Goal: Obtain resource: Obtain resource

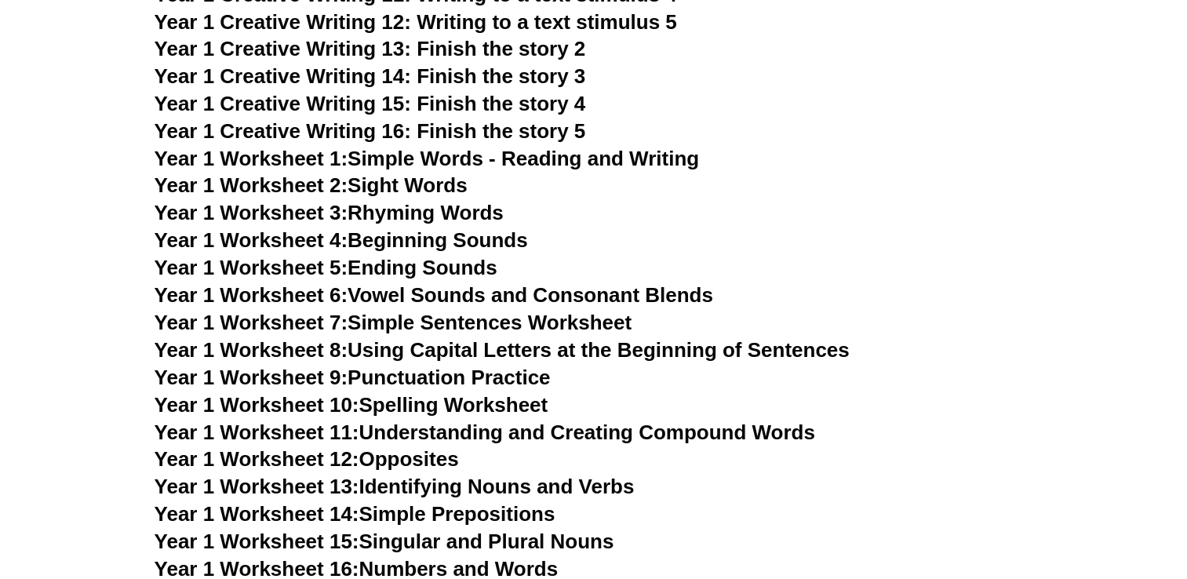
scroll to position [2668, 0]
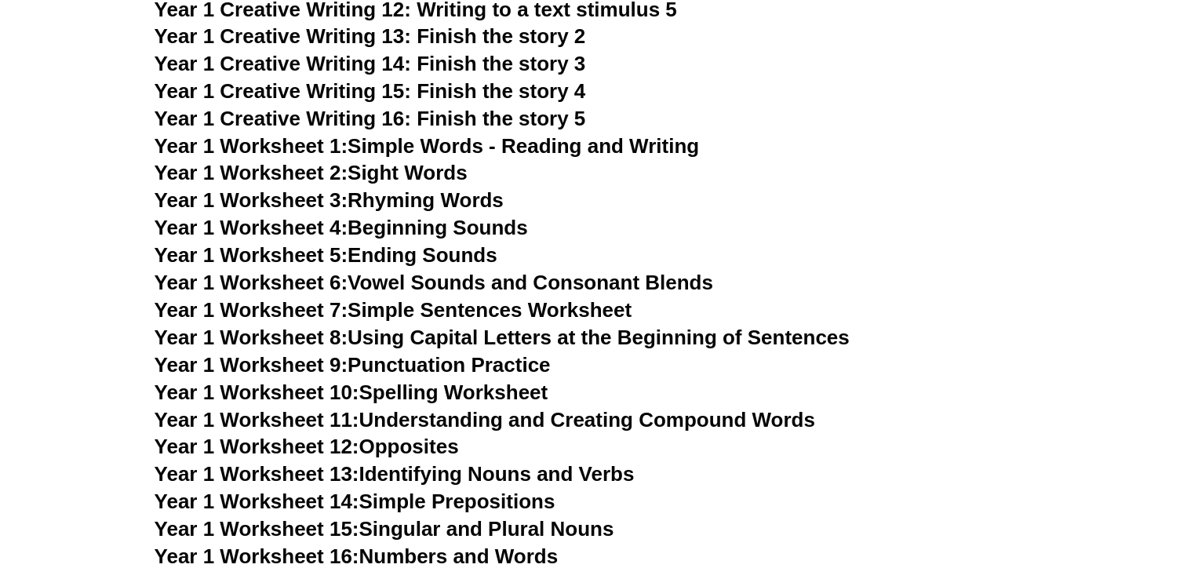
click at [446, 453] on link "Year 1 Worksheet 12: Opposites" at bounding box center [307, 446] width 305 height 24
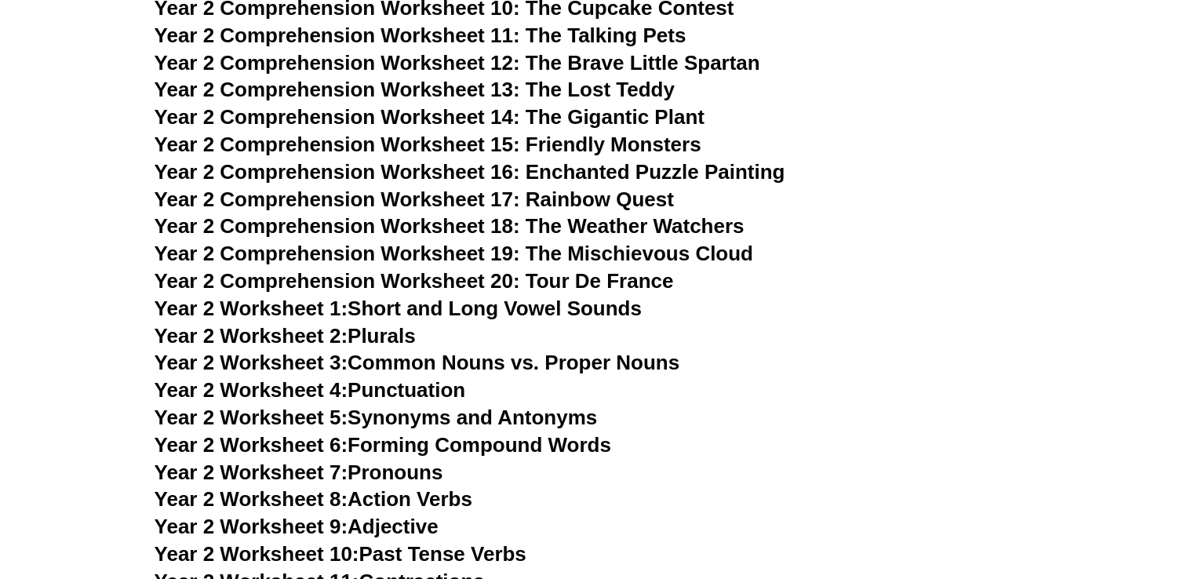
scroll to position [3610, 0]
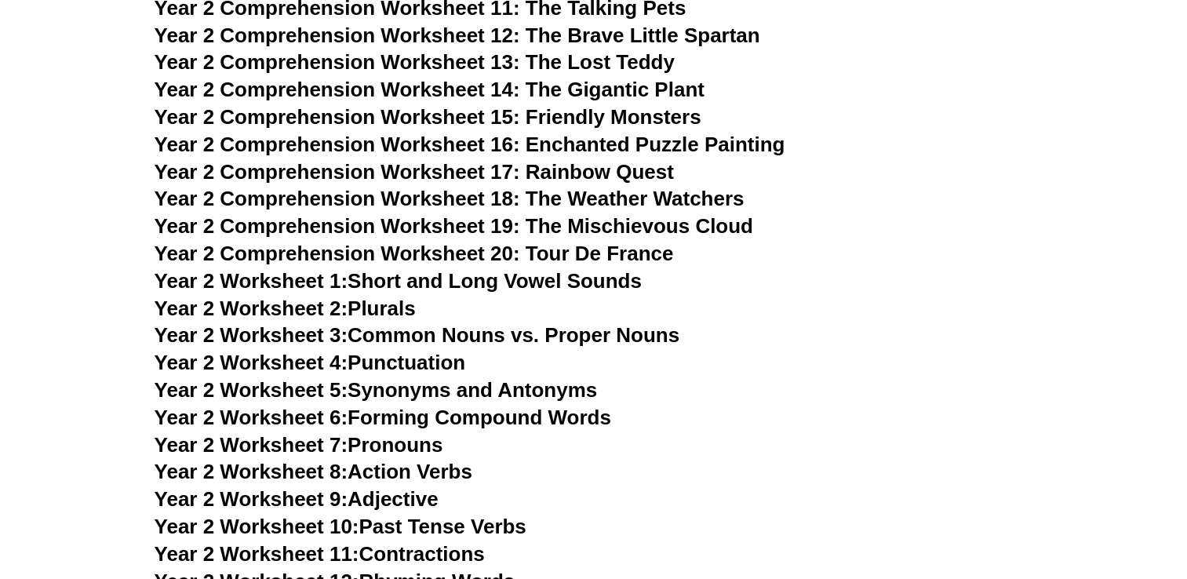
click at [438, 372] on link "Year 2 Worksheet 4: Punctuation" at bounding box center [311, 363] width 312 height 24
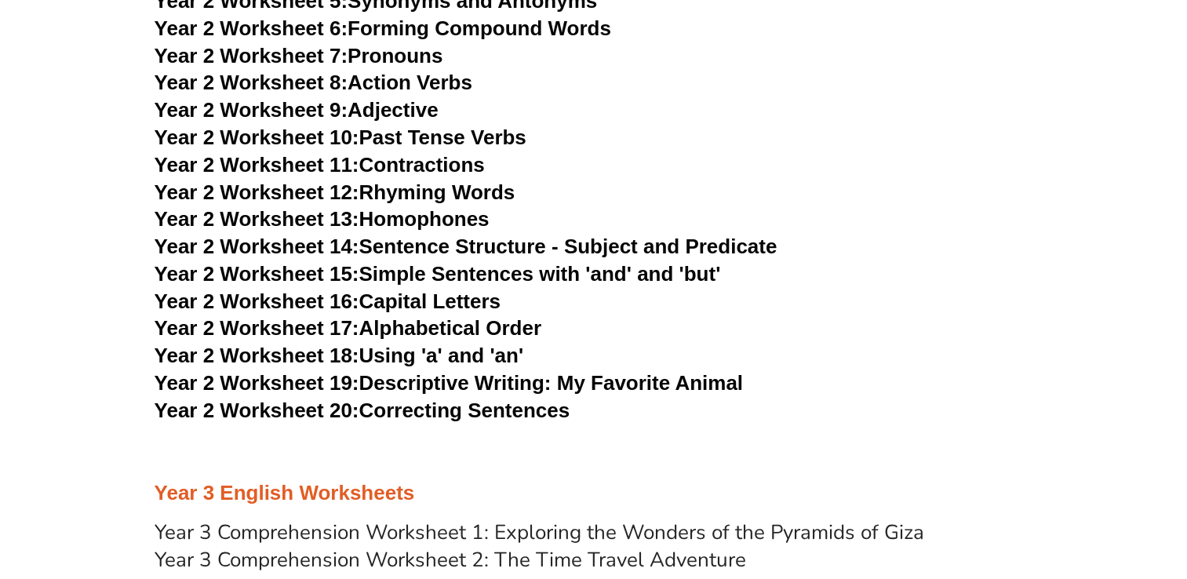
scroll to position [4003, 0]
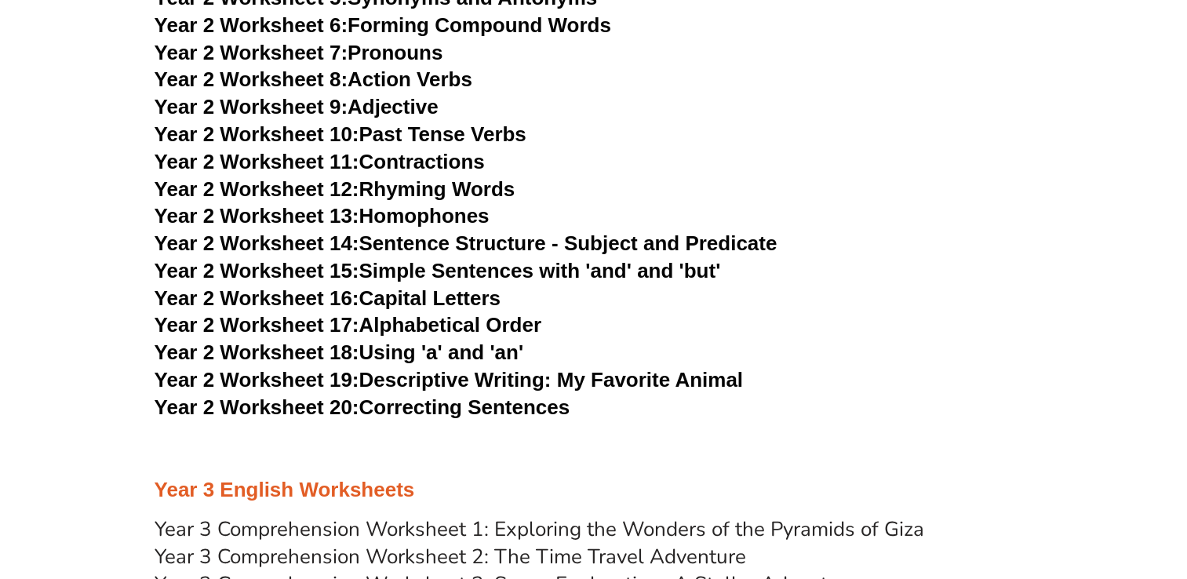
click at [481, 217] on link "Year 2 Worksheet 13: Homophones" at bounding box center [322, 216] width 335 height 24
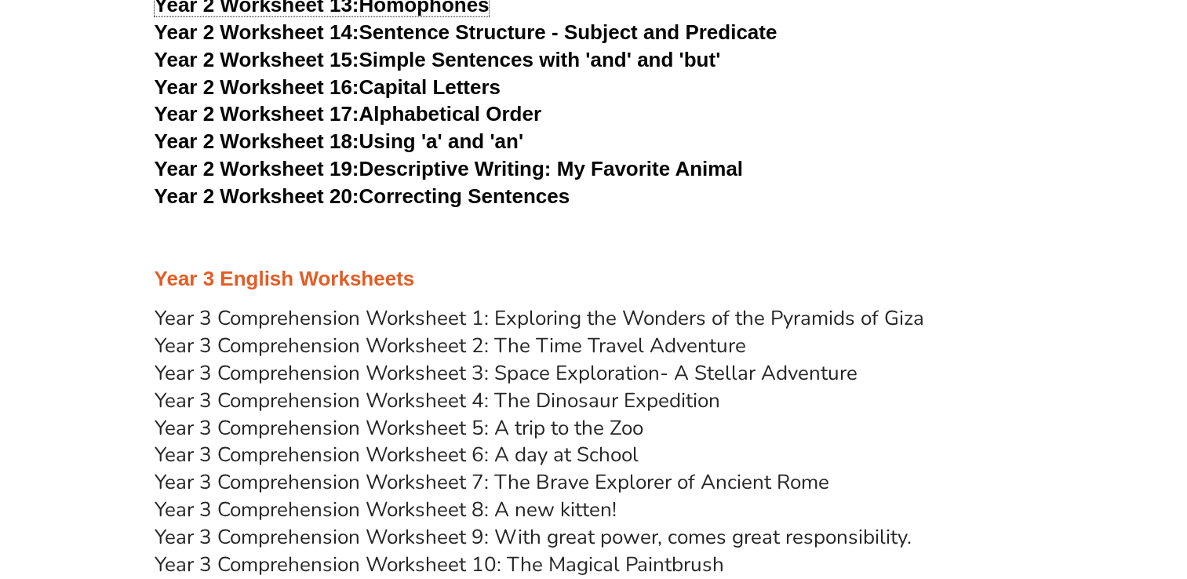
scroll to position [4238, 0]
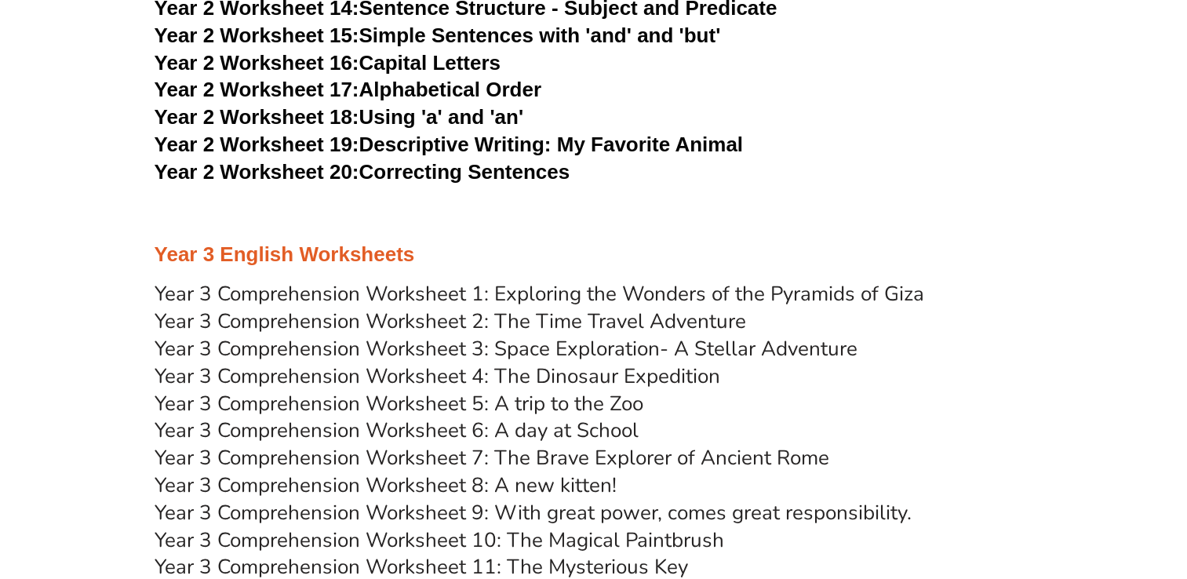
click at [494, 171] on link "Year 2 Worksheet 20: Correcting Sentences" at bounding box center [363, 172] width 416 height 24
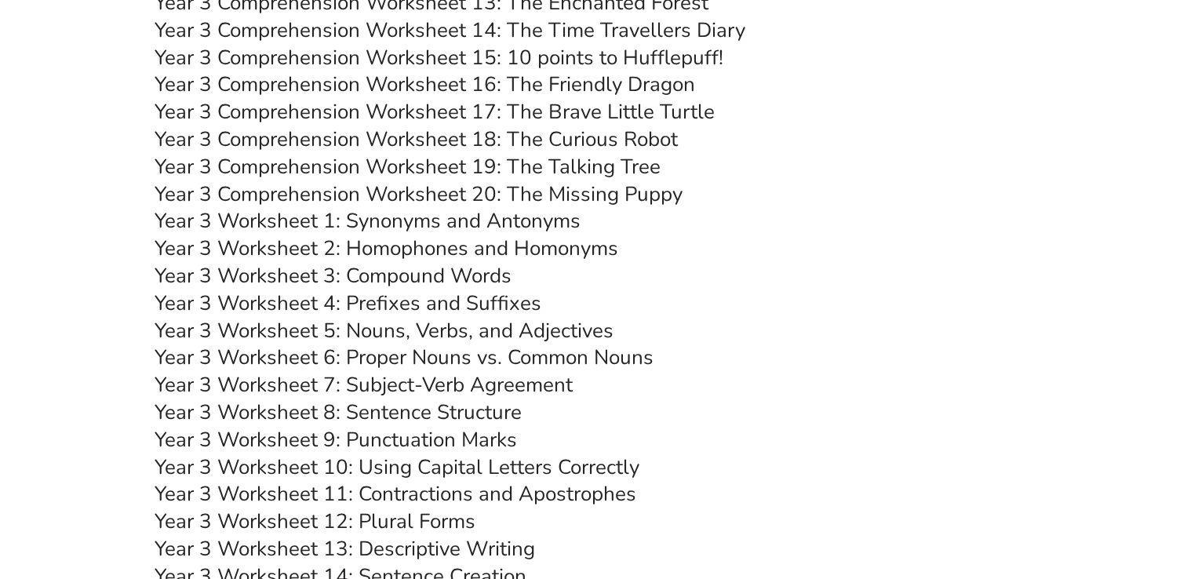
scroll to position [4866, 0]
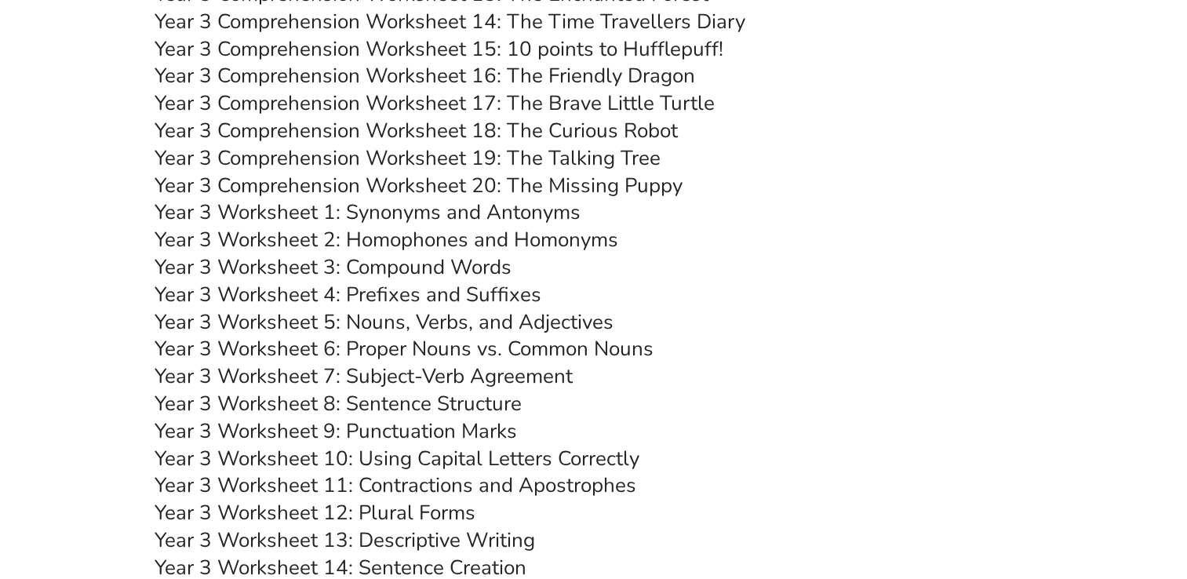
click at [520, 378] on link "Year 3 Worksheet 7: Subject-Verb Agreement" at bounding box center [364, 376] width 418 height 27
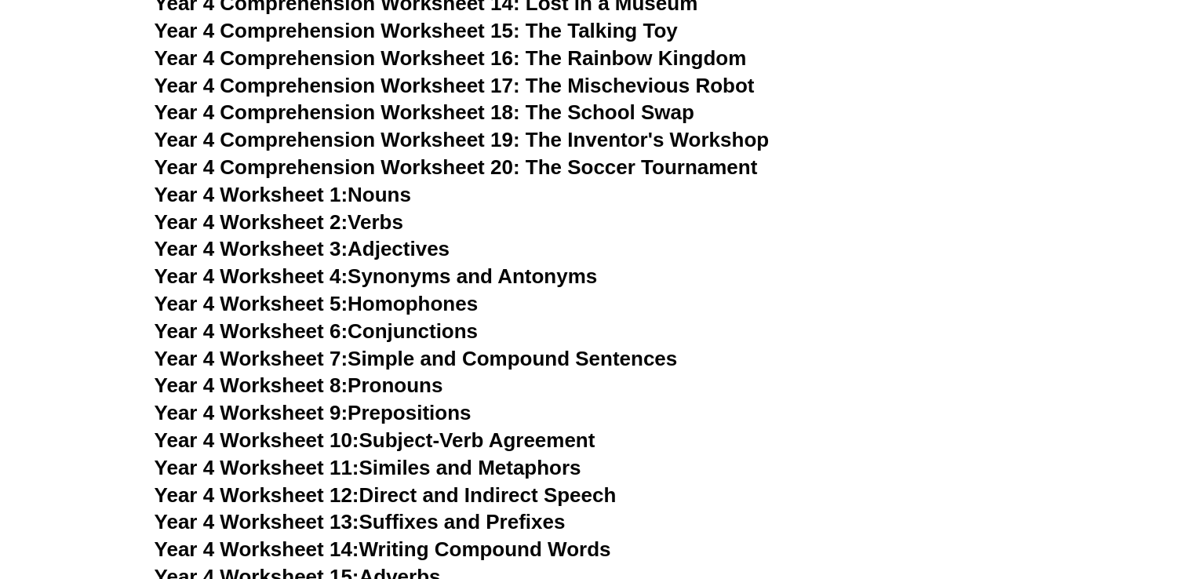
scroll to position [6043, 0]
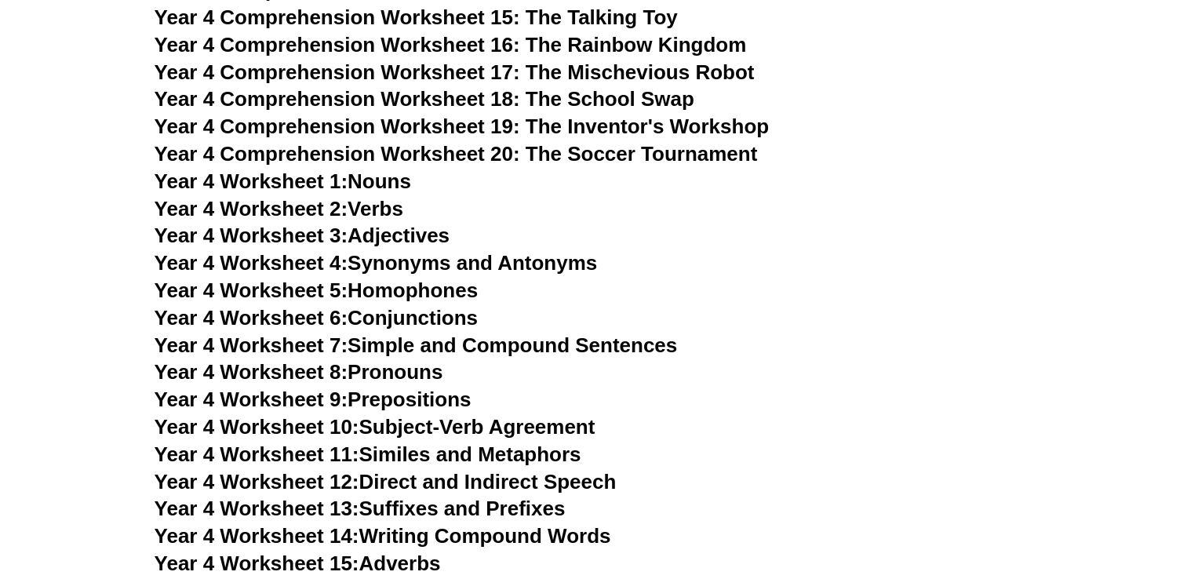
click at [384, 316] on link "Year 4 Worksheet 6: Conjunctions" at bounding box center [317, 318] width 324 height 24
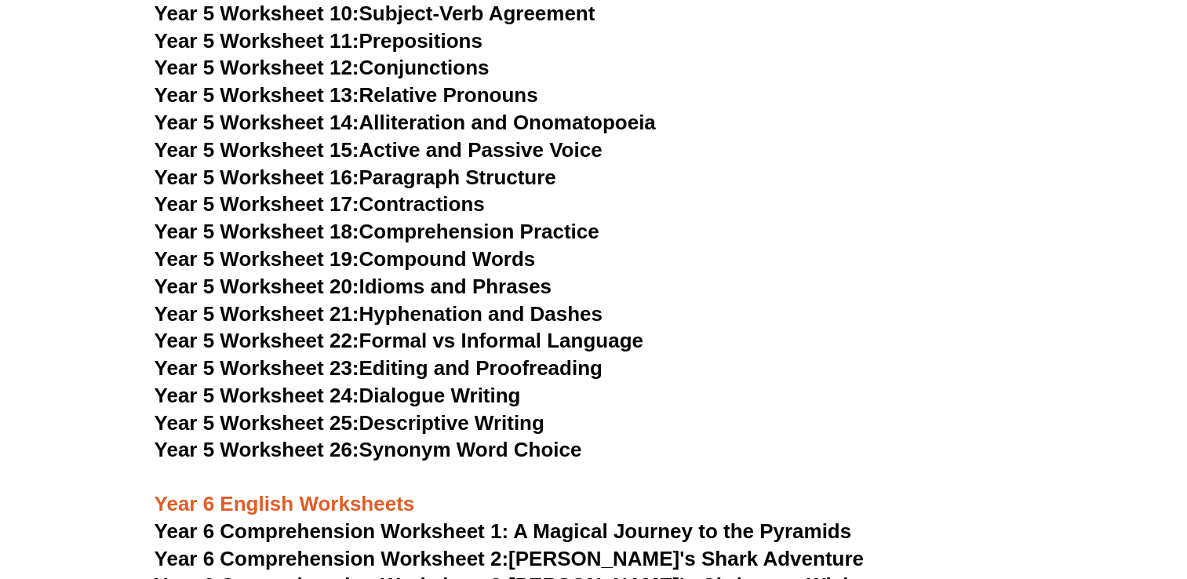
scroll to position [7691, 0]
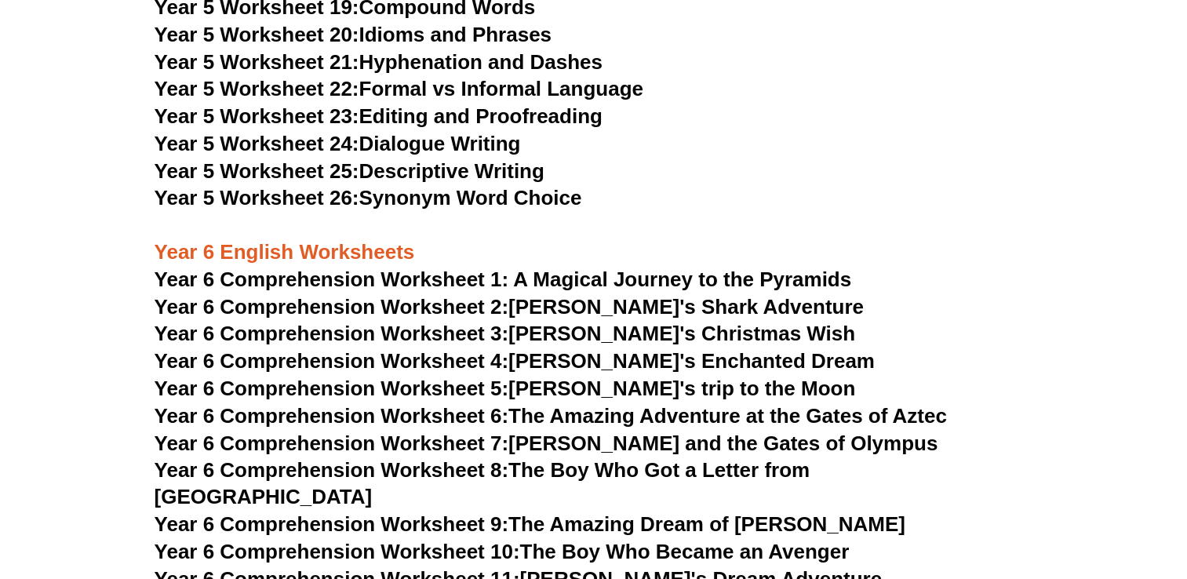
click at [496, 34] on link "Year 5 Worksheet 20: Idioms and Phrases" at bounding box center [353, 35] width 397 height 24
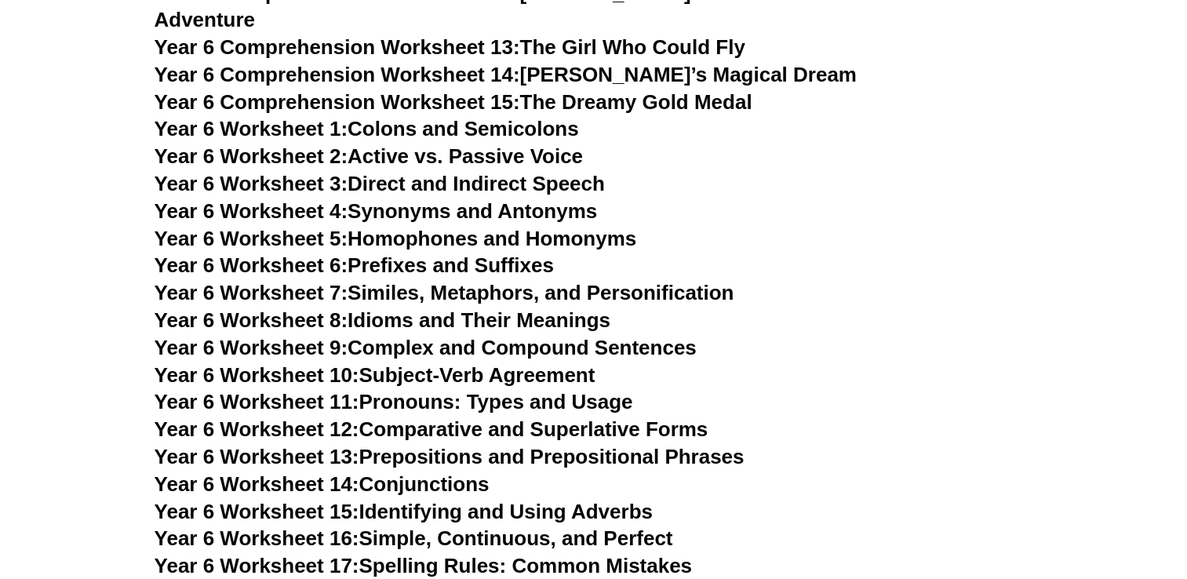
scroll to position [8319, 0]
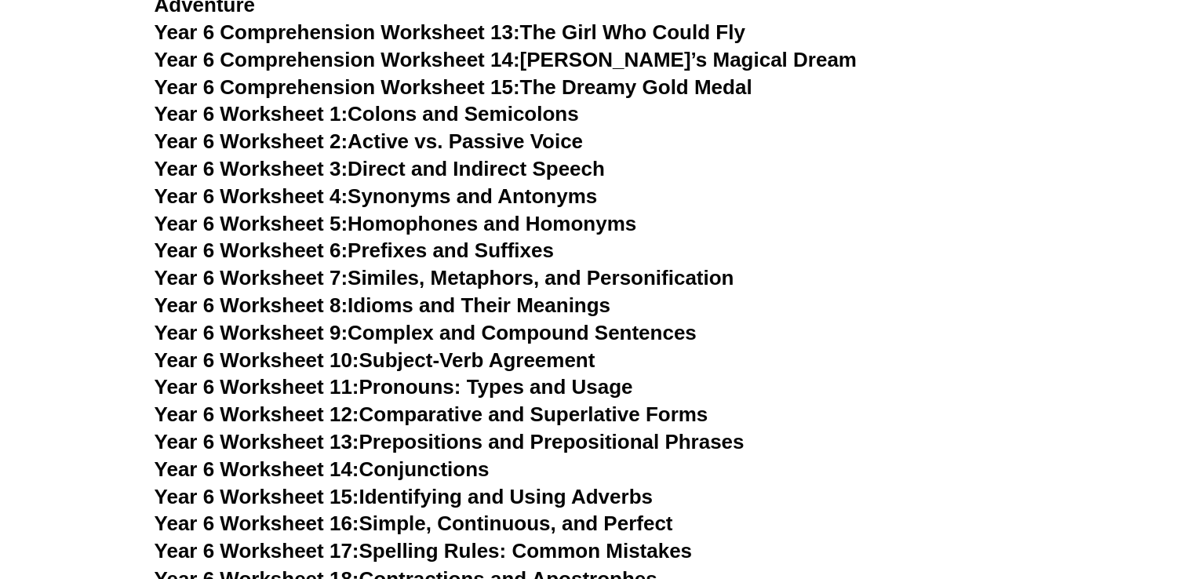
click at [405, 458] on link "Year 6 Worksheet 14: Conjunctions" at bounding box center [322, 470] width 335 height 24
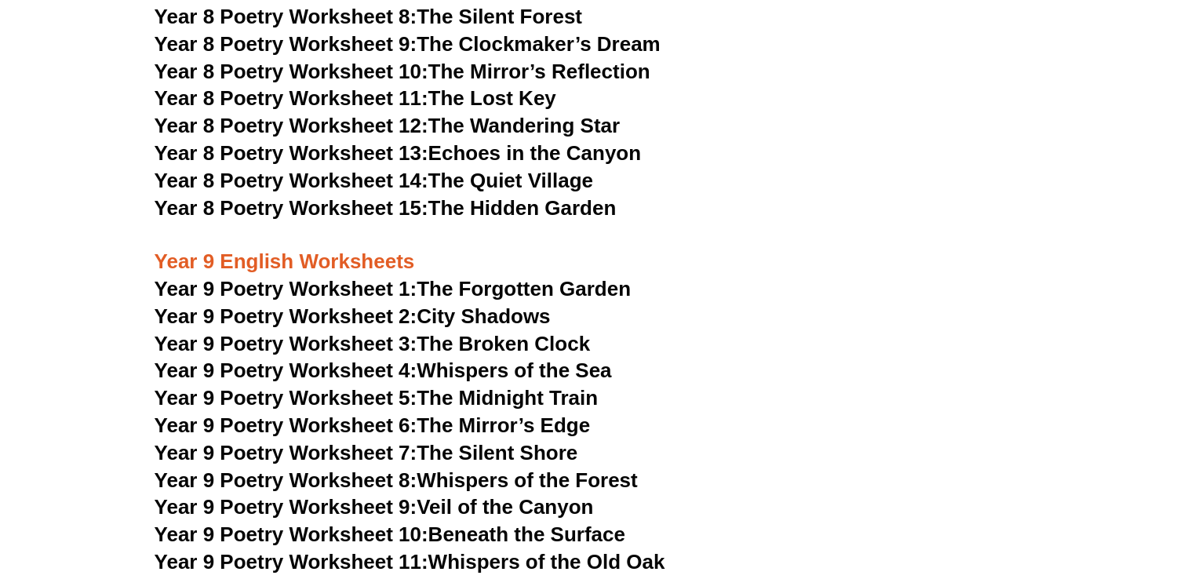
scroll to position [9810, 0]
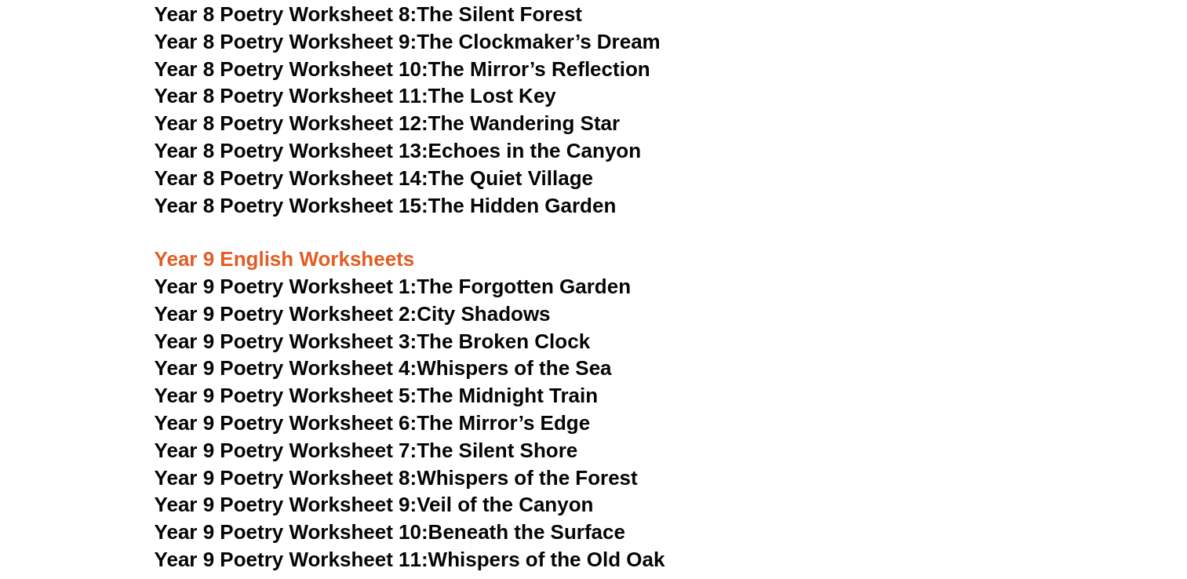
click at [572, 330] on link "Year 9 Poetry Worksheet 3: The Broken Clock" at bounding box center [373, 342] width 436 height 24
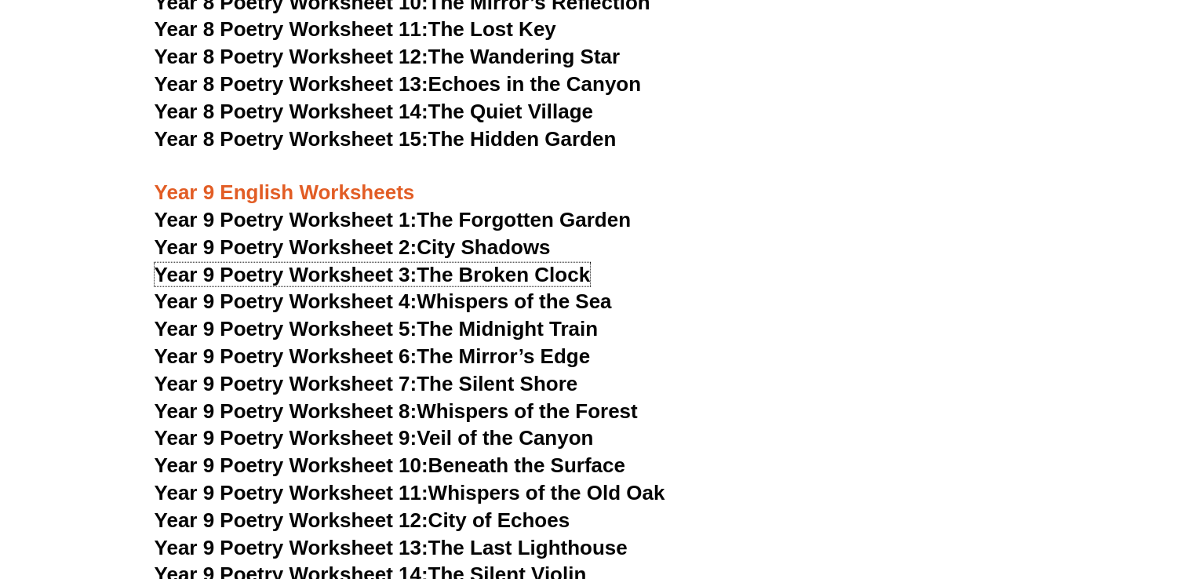
scroll to position [9732, 0]
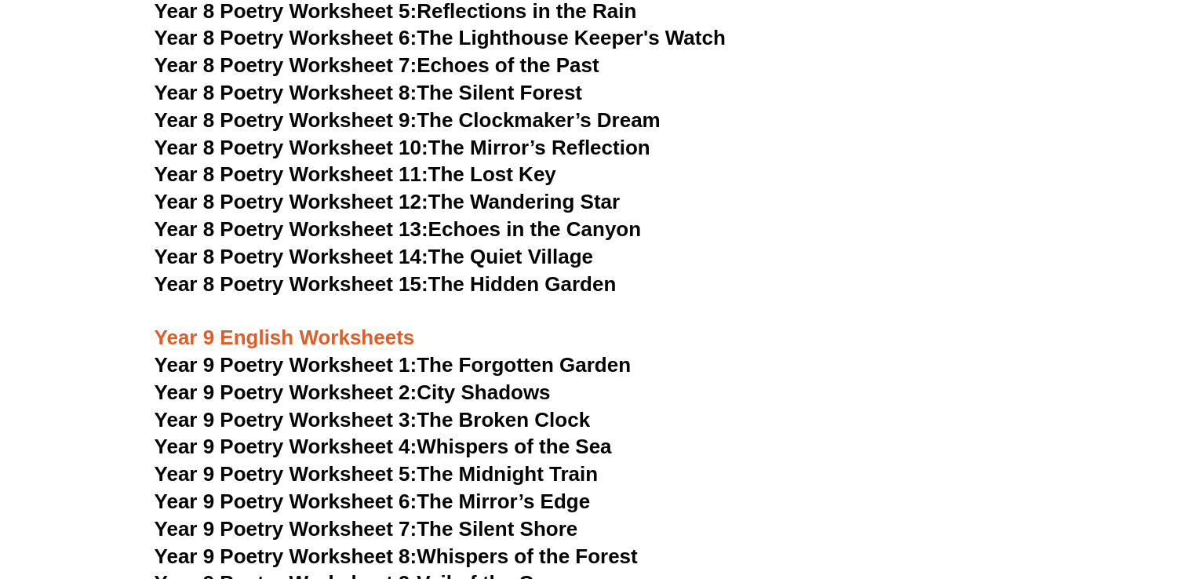
click at [571, 245] on link "Year 8 Poetry Worksheet 14: The Quiet Village" at bounding box center [374, 257] width 439 height 24
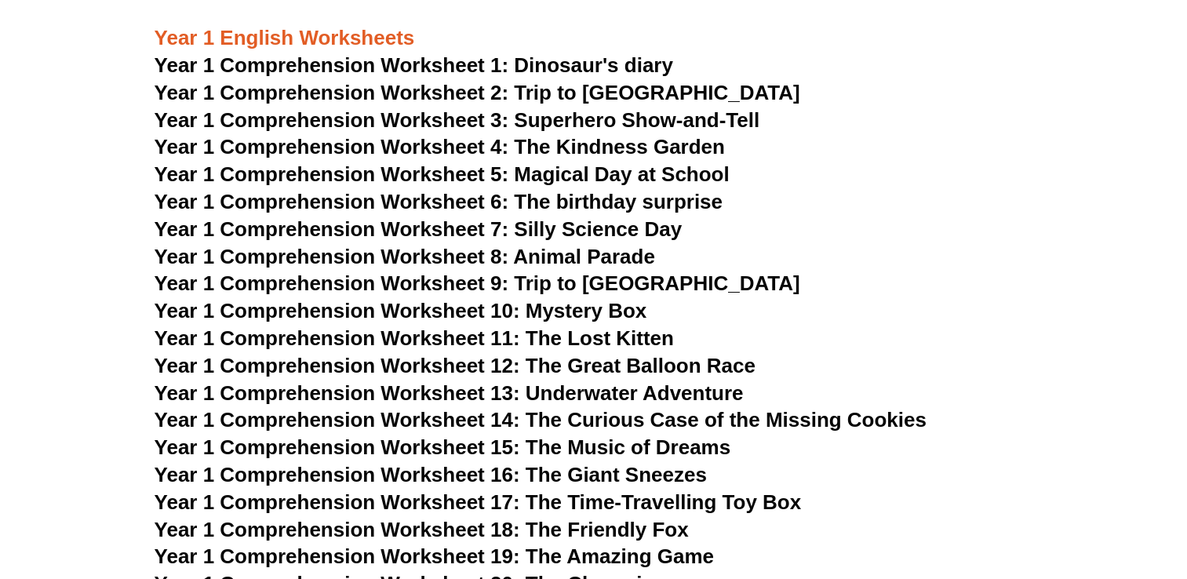
scroll to position [1570, 0]
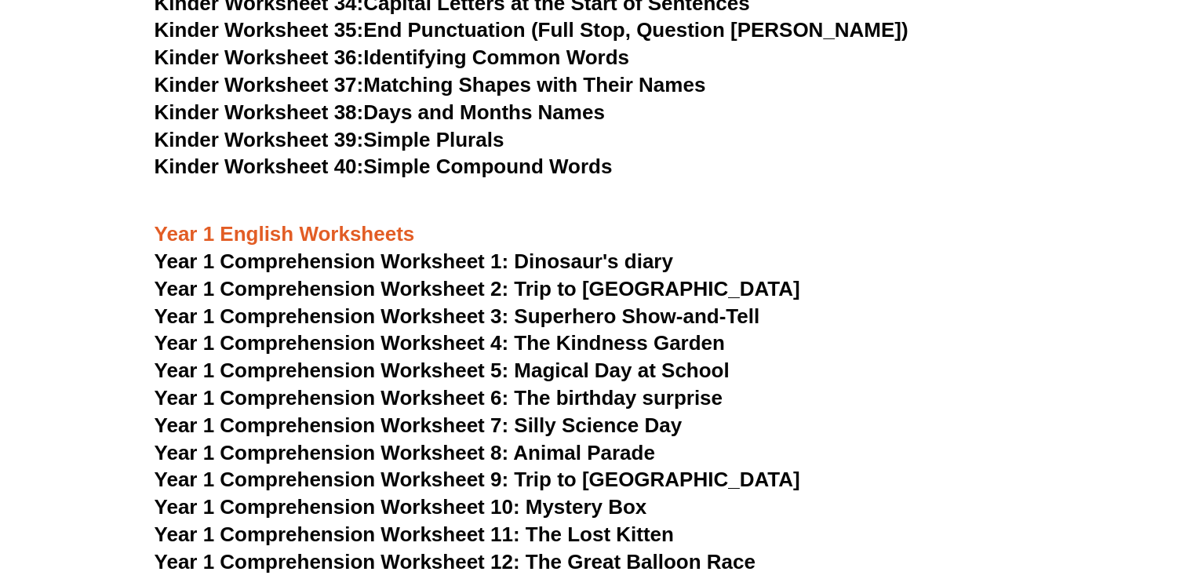
click at [688, 89] on link "Kinder Worksheet 37: Matching Shapes with Their Names" at bounding box center [431, 85] width 552 height 24
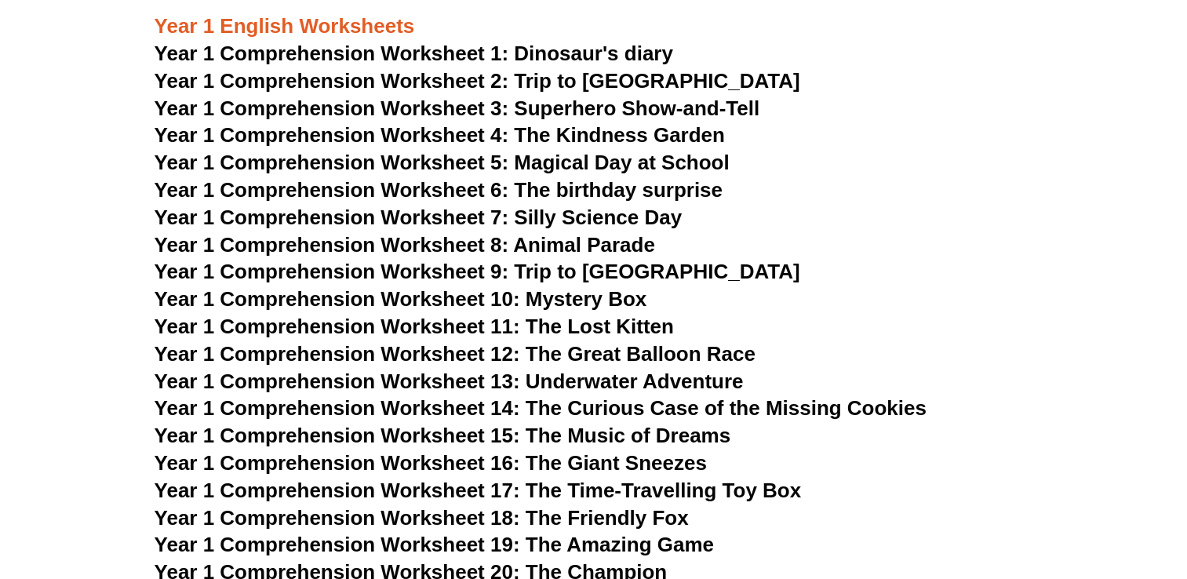
scroll to position [1805, 0]
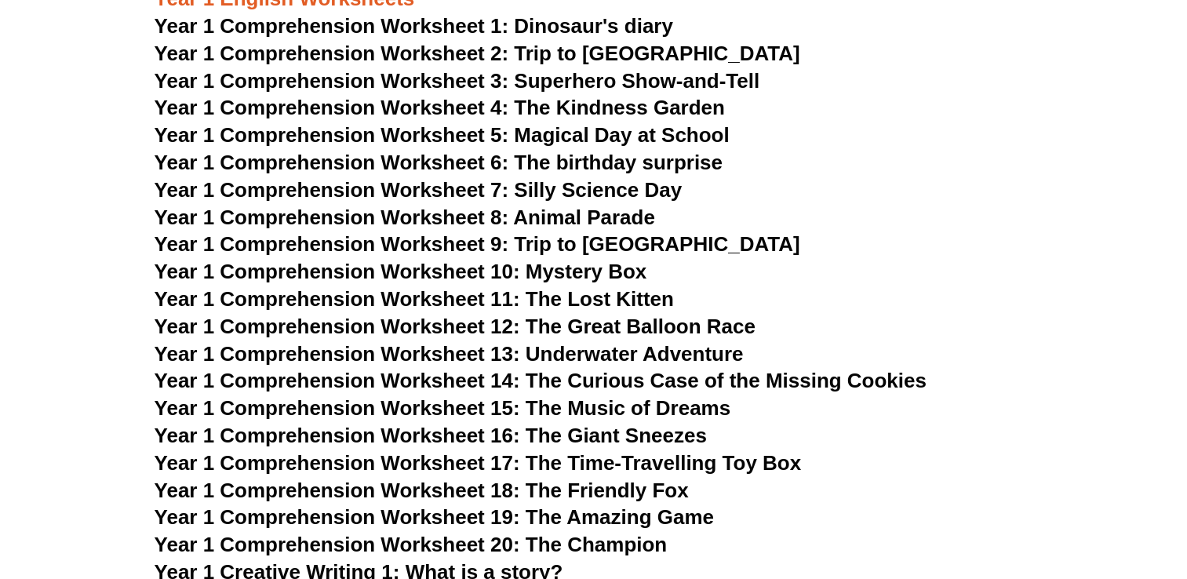
click at [589, 277] on span "Year 1 Comprehension Worksheet 10: Mystery Box" at bounding box center [401, 272] width 493 height 24
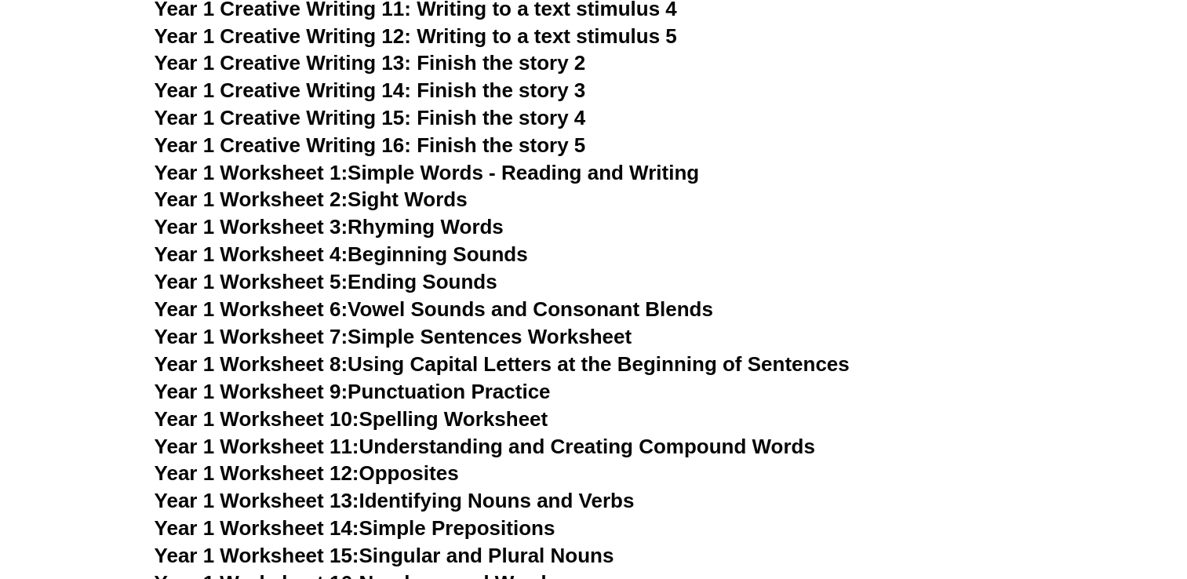
scroll to position [2668, 0]
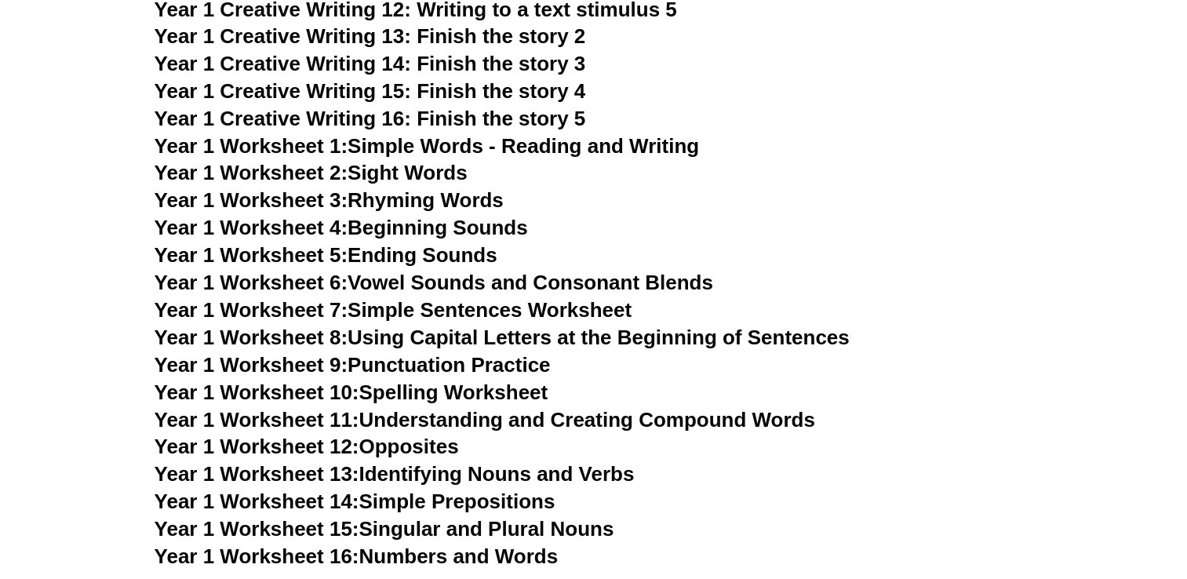
click at [468, 181] on link "Year 1 Worksheet 2: Sight Words" at bounding box center [311, 173] width 313 height 24
click at [766, 72] on h3 "Year 1 Creative Writing 14: Finish the story 3" at bounding box center [594, 64] width 879 height 27
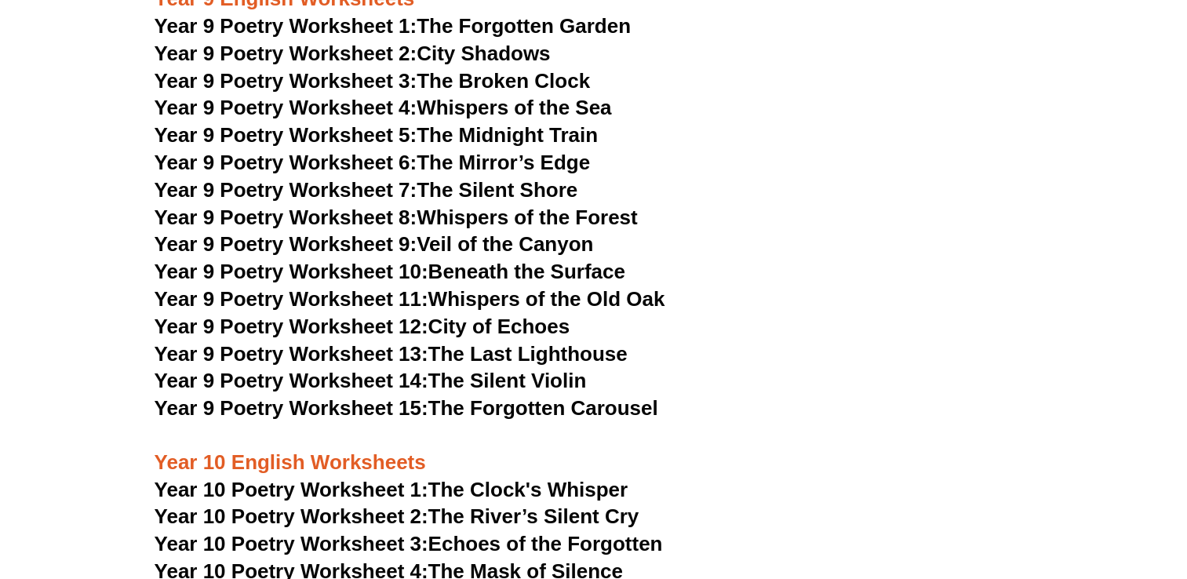
scroll to position [9902, 0]
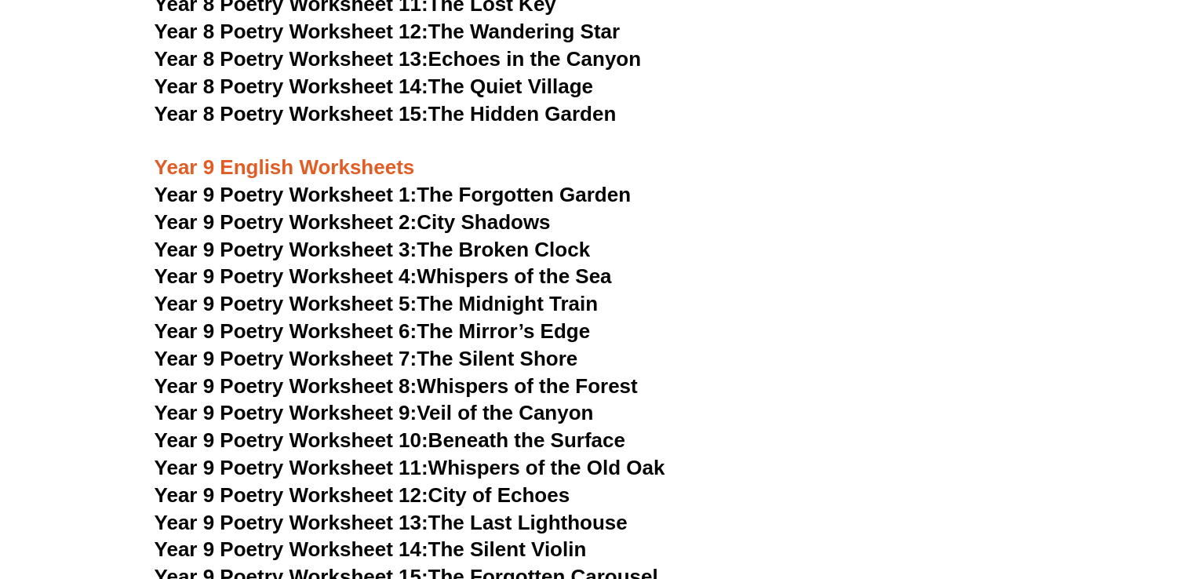
click at [865, 291] on h3 "Year 9 Poetry Worksheet 5: The Midnight Train" at bounding box center [594, 304] width 879 height 27
click at [882, 264] on h3 "Year 9 Poetry Worksheet 4: Whispers of the Sea" at bounding box center [594, 277] width 879 height 27
click at [775, 428] on h3 "Year 9 Poetry Worksheet 10: Beneath the Surface" at bounding box center [594, 441] width 879 height 27
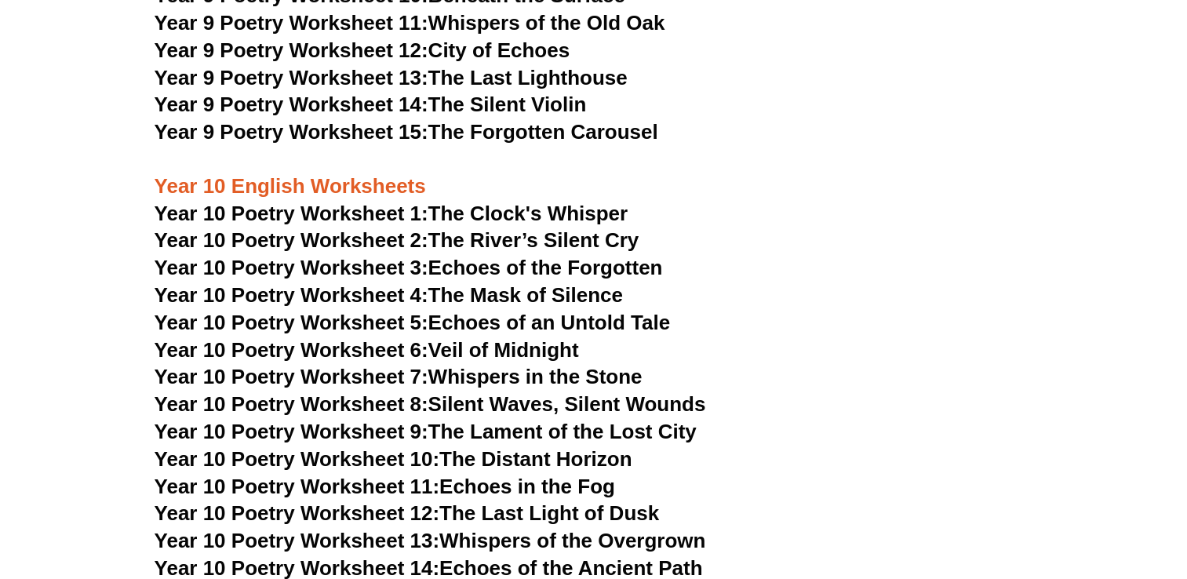
scroll to position [10373, 0]
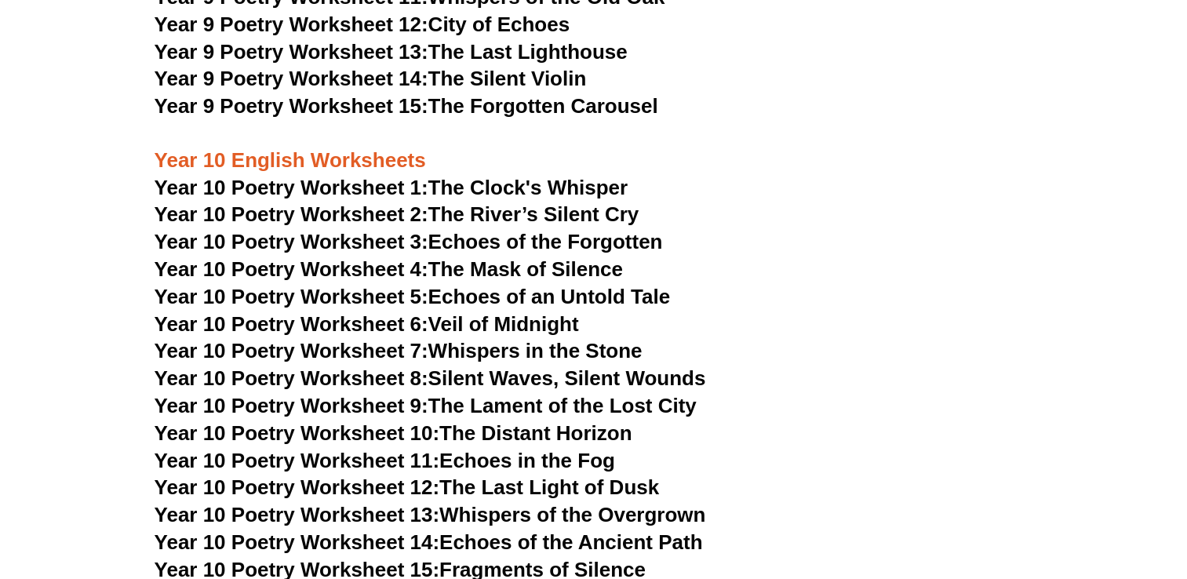
click at [631, 476] on link "Year 10 Poetry Worksheet 12: The Last Light of Dusk" at bounding box center [407, 488] width 505 height 24
